Goal: Task Accomplishment & Management: Use online tool/utility

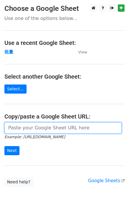
click at [17, 129] on input "url" at bounding box center [62, 128] width 117 height 11
paste input "[URL][DOMAIN_NAME]"
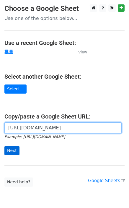
type input "[URL][DOMAIN_NAME]"
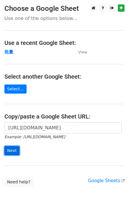
click at [8, 152] on input "Next" at bounding box center [11, 150] width 15 height 9
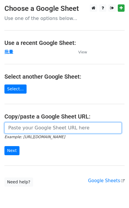
click at [27, 131] on input "url" at bounding box center [62, 128] width 117 height 11
paste input "[URL][DOMAIN_NAME]"
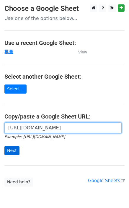
scroll to position [0, 155]
paste input "[URL][DOMAIN_NAME]"
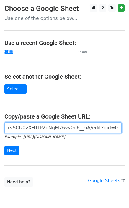
click at [27, 133] on input "https://docs.google.com/spreadsheets/d/1OdUcEapwDADx0zbrvSCU0vXH1fP2oNqM76vy0e6…" at bounding box center [62, 128] width 117 height 11
paste input "url"
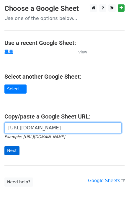
type input "[URL][DOMAIN_NAME]"
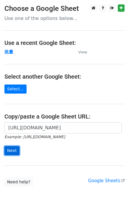
click at [12, 148] on input "Next" at bounding box center [11, 150] width 15 height 9
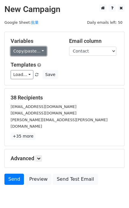
click at [22, 52] on link "Copy/paste..." at bounding box center [29, 51] width 36 height 9
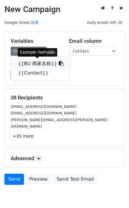
click at [26, 61] on link "{{BU 商家名称}}" at bounding box center [40, 63] width 59 height 9
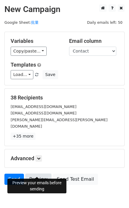
click at [35, 174] on link "Preview" at bounding box center [38, 179] width 26 height 11
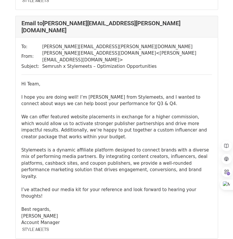
scroll to position [382, 0]
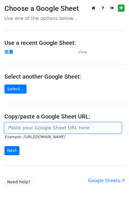
click at [28, 129] on input "url" at bounding box center [62, 128] width 117 height 11
paste input "https://docs.google.com/spreadsheets/d/1OdUcEapwDADx0zbrvSCU0vXH1fP2oNqM76vy0e6…"
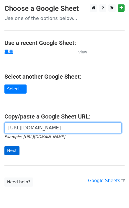
type input "https://docs.google.com/spreadsheets/d/1OdUcEapwDADx0zbrvSCU0vXH1fP2oNqM76vy0e6…"
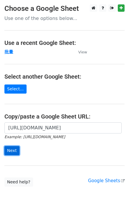
click at [16, 148] on input "Next" at bounding box center [11, 150] width 15 height 9
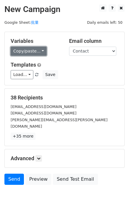
click at [22, 50] on link "Copy/paste..." at bounding box center [29, 51] width 36 height 9
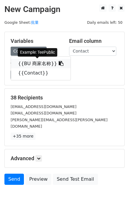
click at [26, 63] on link "{{BU 商家名称}}" at bounding box center [40, 63] width 59 height 9
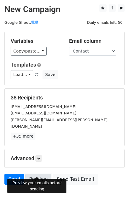
click at [28, 174] on link "Preview" at bounding box center [38, 179] width 26 height 11
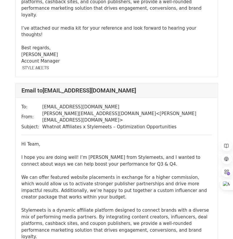
scroll to position [1117, 0]
